Goal: Task Accomplishment & Management: Manage account settings

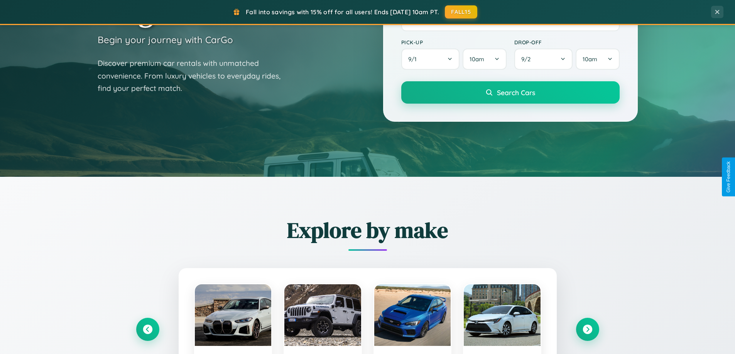
scroll to position [531, 0]
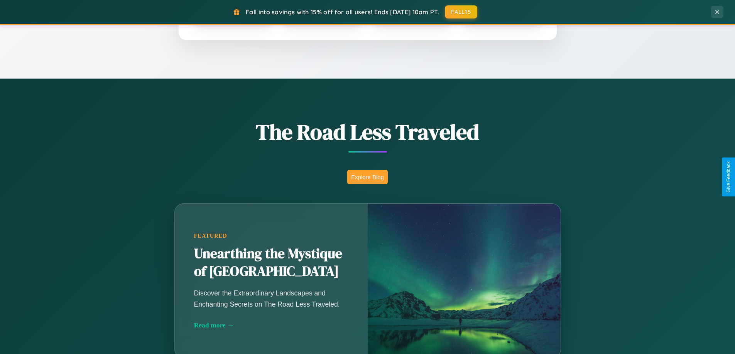
click at [367, 177] on button "Explore Blog" at bounding box center [367, 177] width 40 height 14
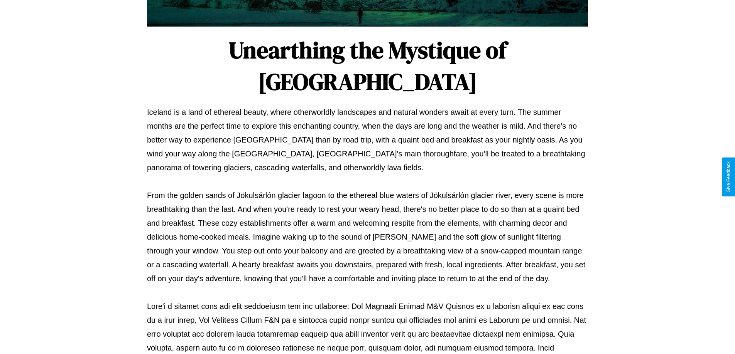
scroll to position [249, 0]
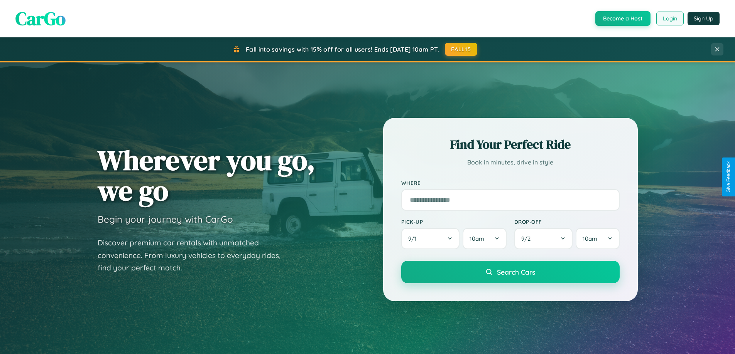
click at [669, 19] on button "Login" at bounding box center [669, 19] width 27 height 14
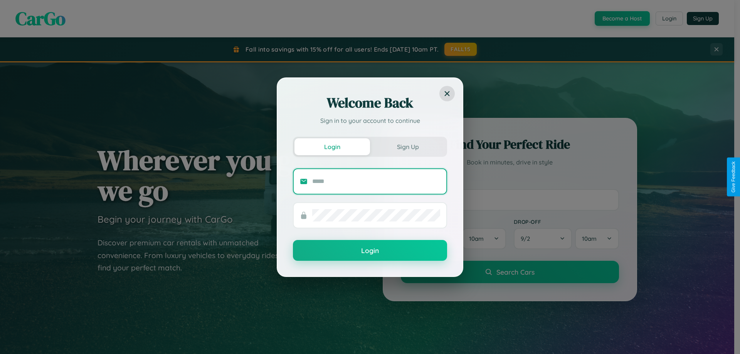
click at [376, 181] on input "text" at bounding box center [376, 181] width 128 height 12
type input "**********"
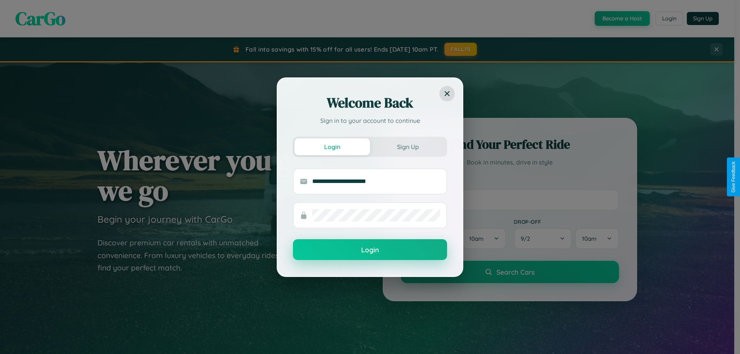
click at [370, 250] on button "Login" at bounding box center [370, 249] width 154 height 21
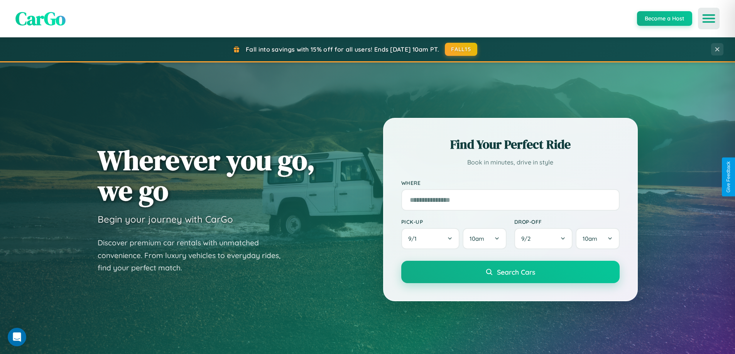
click at [708, 19] on icon "Open menu" at bounding box center [708, 18] width 11 height 7
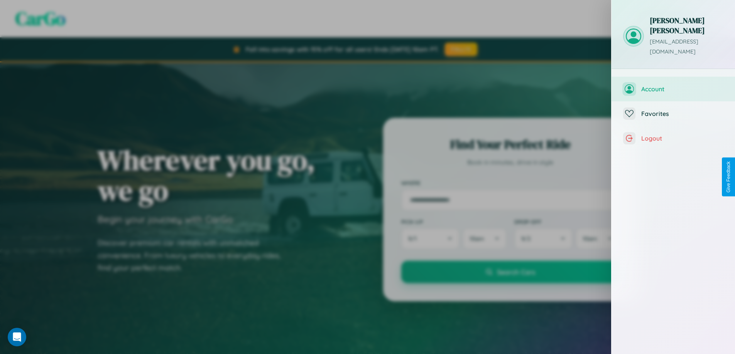
click at [673, 85] on span "Account" at bounding box center [682, 89] width 82 height 8
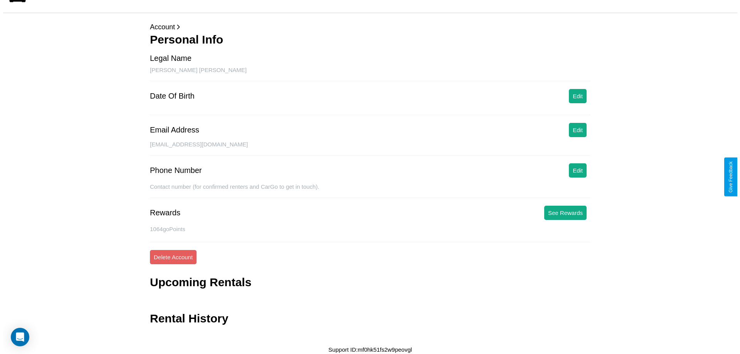
scroll to position [19, 0]
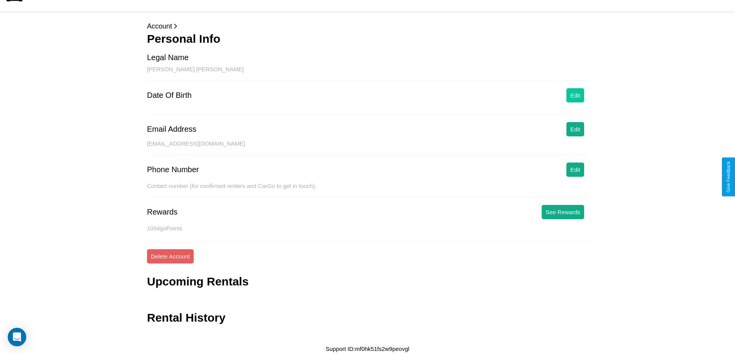
click at [575, 95] on button "Edit" at bounding box center [575, 95] width 18 height 14
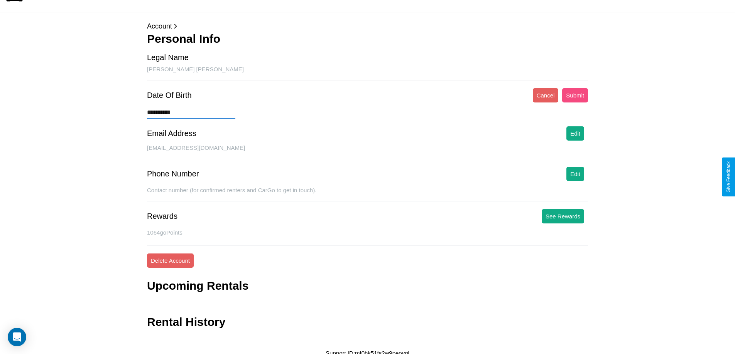
type input "**********"
click at [575, 95] on button "Submit" at bounding box center [575, 95] width 26 height 14
click at [562, 216] on button "See Rewards" at bounding box center [562, 216] width 42 height 14
